Goal: Information Seeking & Learning: Learn about a topic

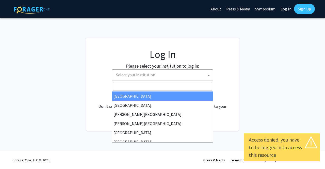
click at [169, 72] on span "Select your institution" at bounding box center [163, 75] width 99 height 10
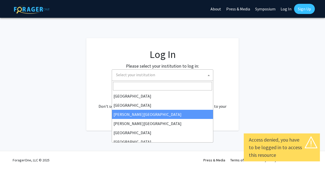
scroll to position [1, 0]
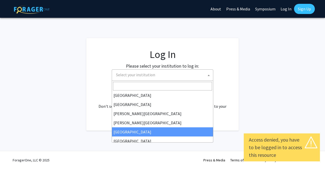
select select "6"
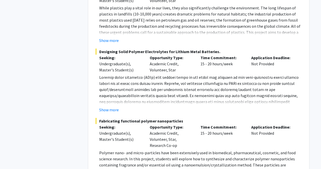
scroll to position [2992, 0]
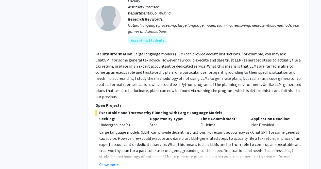
scroll to position [340, 0]
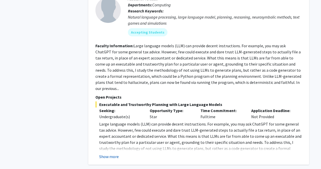
click at [107, 153] on button "Show more" at bounding box center [109, 156] width 20 height 6
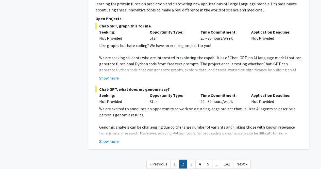
scroll to position [2153, 0]
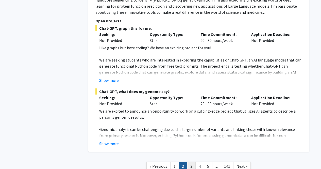
click at [189, 162] on link "3" at bounding box center [191, 166] width 9 height 9
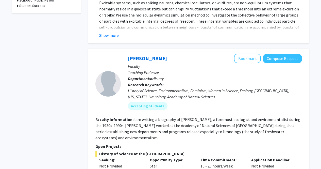
scroll to position [287, 0]
